Goal: Task Accomplishment & Management: Use online tool/utility

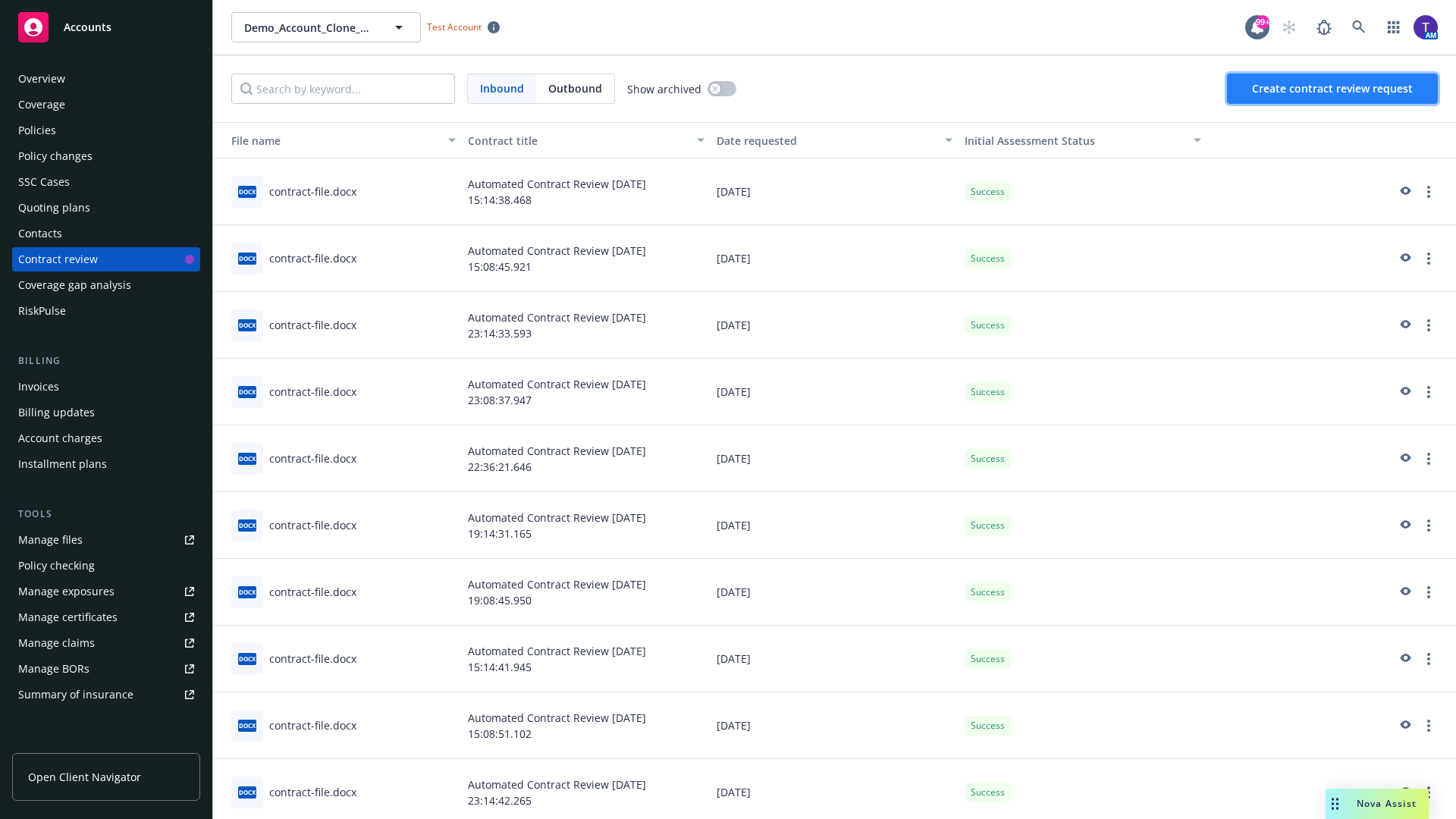
click at [1333, 89] on span "Create contract review request" at bounding box center [1333, 88] width 161 height 15
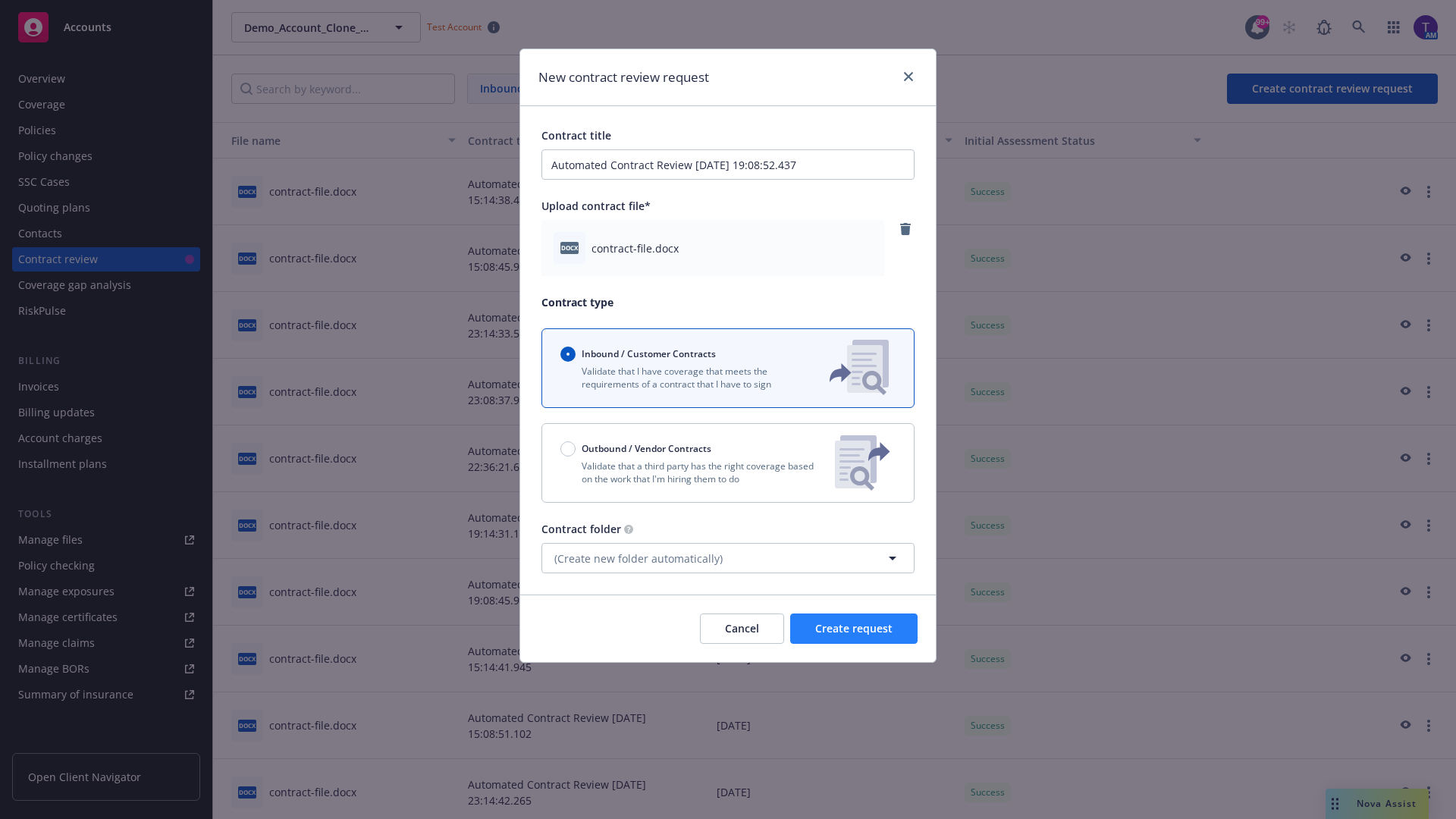
type input "Automated Contract Review [DATE] 19:08:52.437"
click at [854, 629] on span "Create request" at bounding box center [853, 629] width 78 height 15
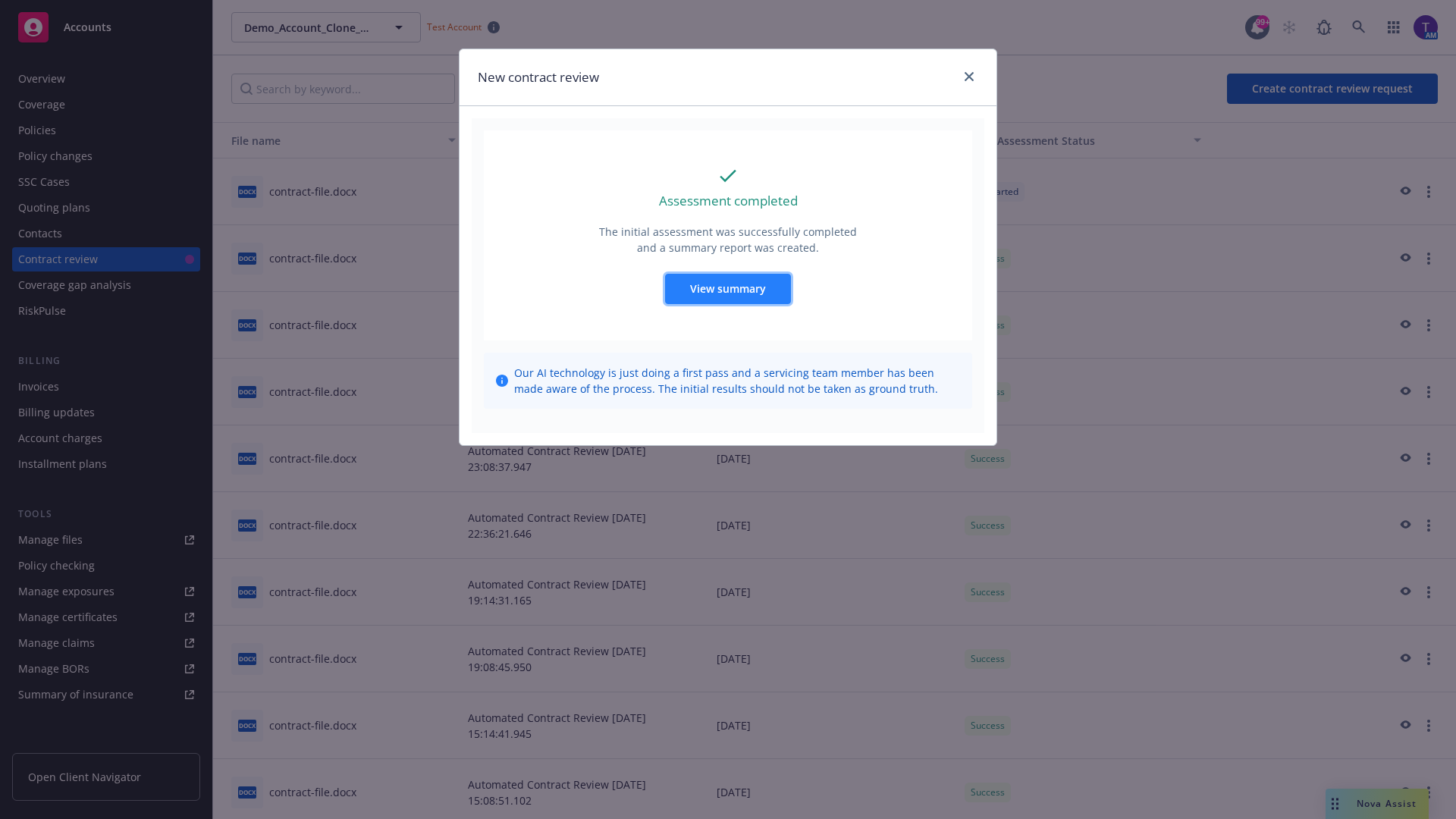
click at [728, 289] on span "View summary" at bounding box center [728, 289] width 76 height 15
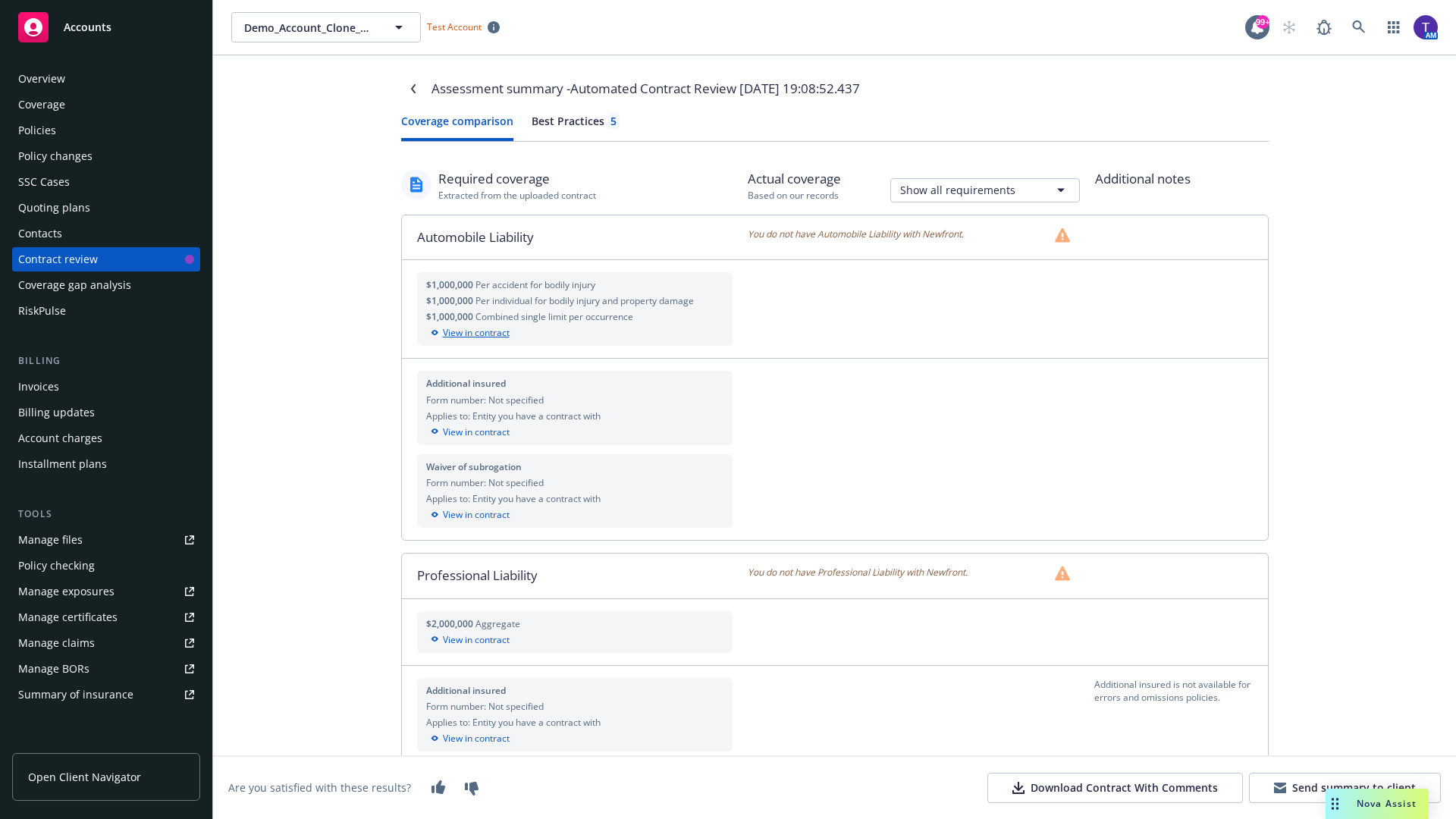
click at [574, 333] on div "View in contract" at bounding box center [575, 333] width 298 height 14
